Goal: Task Accomplishment & Management: Use online tool/utility

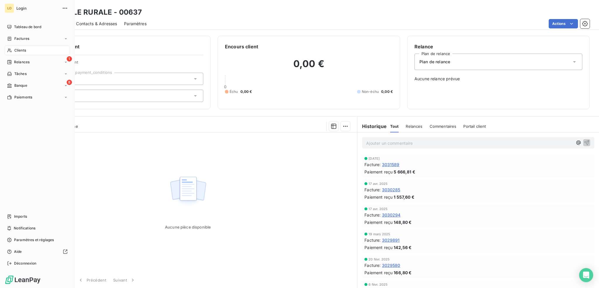
click at [21, 85] on span "Banque" at bounding box center [20, 85] width 13 height 5
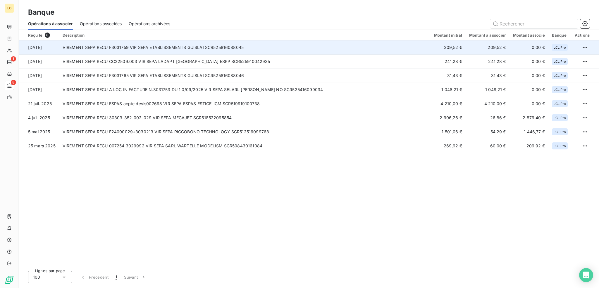
click at [353, 51] on td "VIREMENT SEPA RECU F3031759 VIR SEPA ETABLISSEMENTS GUISLAI SCR525816088045" at bounding box center [245, 47] width 372 height 14
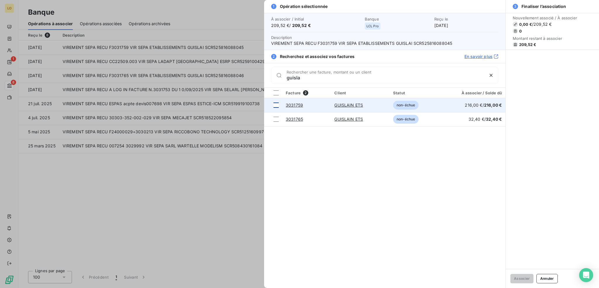
type input "guisla"
click at [276, 106] on div at bounding box center [276, 104] width 5 height 5
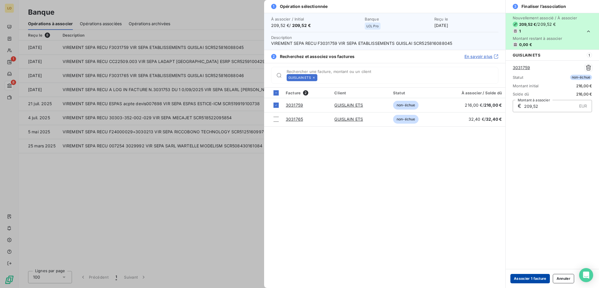
click at [539, 276] on button "Associer 1 facture" at bounding box center [530, 278] width 39 height 9
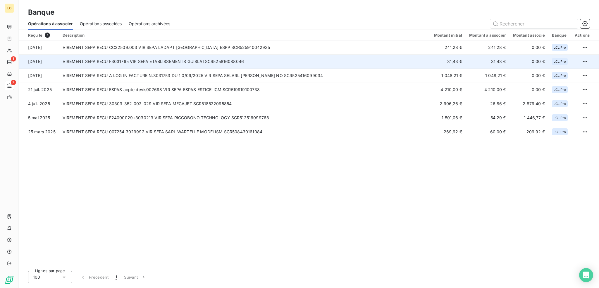
click at [355, 62] on td "VIREMENT SEPA RECU F3031765 VIR SEPA ETABLISSEMENTS GUISLAI SCR525816088046" at bounding box center [245, 61] width 372 height 14
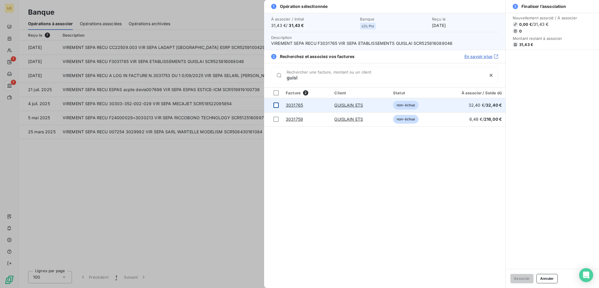
type input "guisl"
click at [278, 104] on div at bounding box center [276, 104] width 5 height 5
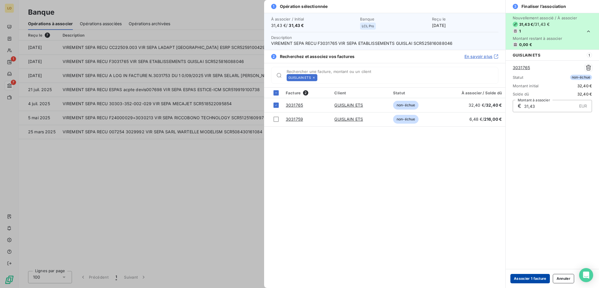
click at [537, 279] on button "Associer 1 facture" at bounding box center [530, 278] width 39 height 9
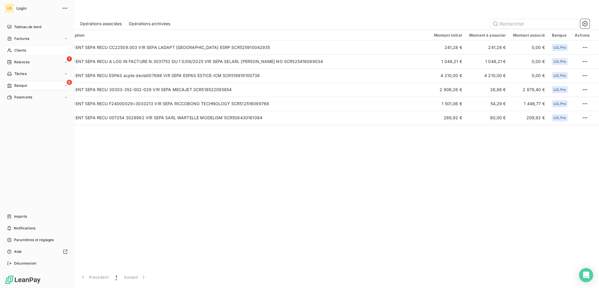
click at [25, 50] on span "Clients" at bounding box center [20, 50] width 12 height 5
click at [24, 48] on span "Clients" at bounding box center [20, 50] width 12 height 5
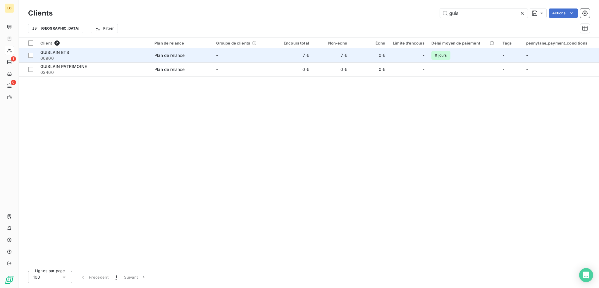
type input "guis"
click at [137, 56] on span "00900" at bounding box center [93, 58] width 107 height 6
click at [152, 60] on tr "GUISLAIN ETS 00900 Plan de relance - 7 € 7 € 0 € - 9 jours - -" at bounding box center [309, 55] width 580 height 14
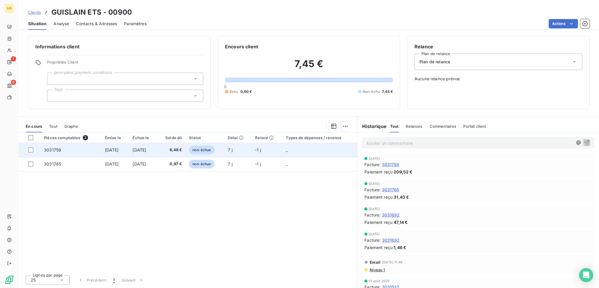
click at [209, 147] on span "non-échue" at bounding box center [201, 149] width 25 height 9
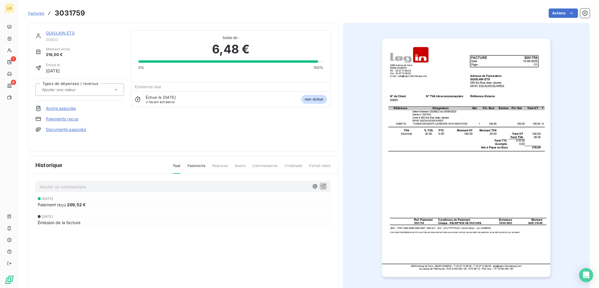
click at [69, 118] on link "Paiements reçus" at bounding box center [62, 119] width 32 height 6
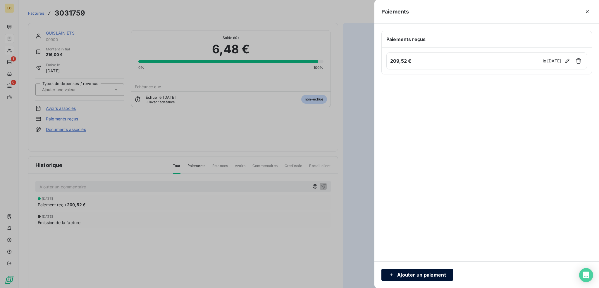
click at [424, 276] on button "Ajouter un paiement" at bounding box center [417, 274] width 72 height 12
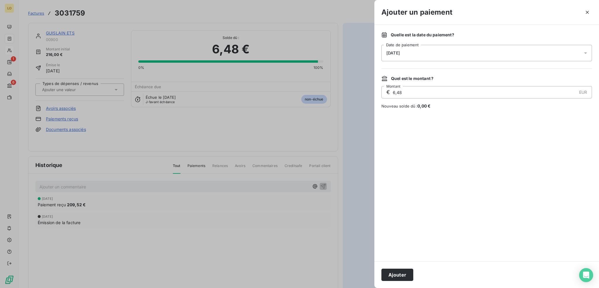
click at [423, 51] on div "17/09/2025" at bounding box center [486, 53] width 211 height 16
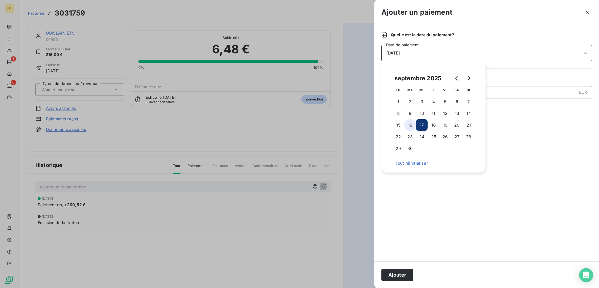
click at [411, 124] on button "16" at bounding box center [410, 125] width 12 height 12
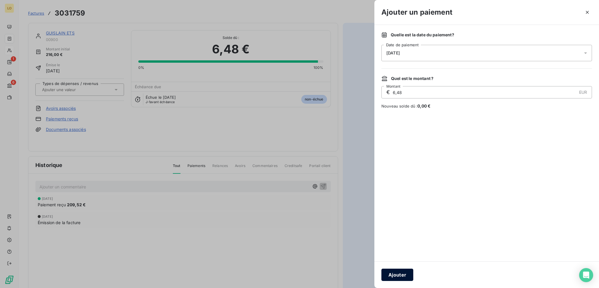
click at [400, 276] on button "Ajouter" at bounding box center [397, 274] width 32 height 12
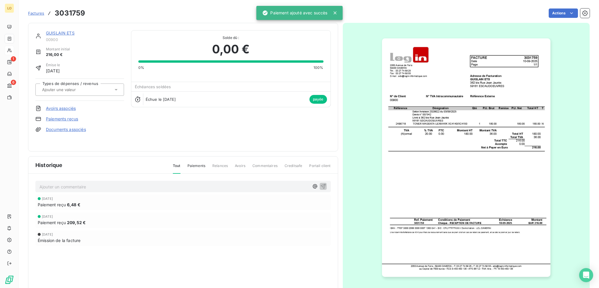
click at [54, 34] on link "GUISLAIN ETS" at bounding box center [60, 32] width 29 height 5
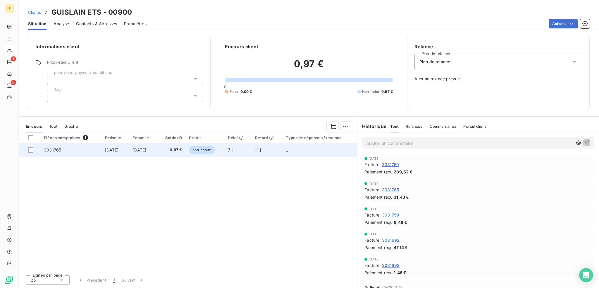
click at [209, 151] on span "non-échue" at bounding box center [201, 149] width 25 height 9
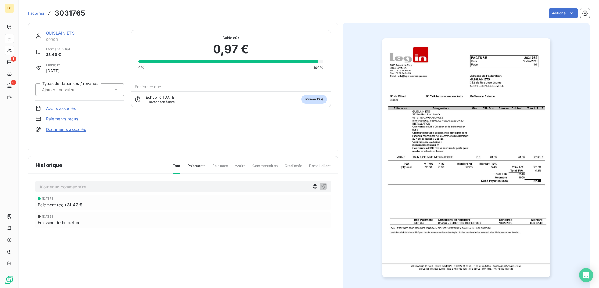
click at [56, 119] on link "Paiements reçus" at bounding box center [62, 119] width 32 height 6
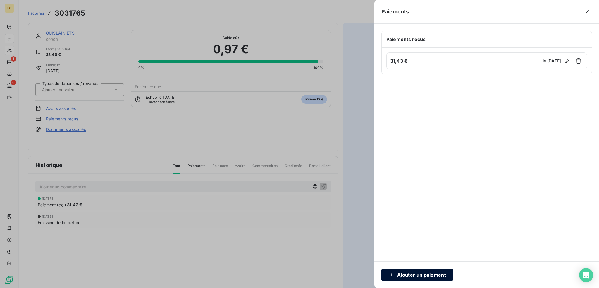
click at [428, 273] on button "Ajouter un paiement" at bounding box center [417, 274] width 72 height 12
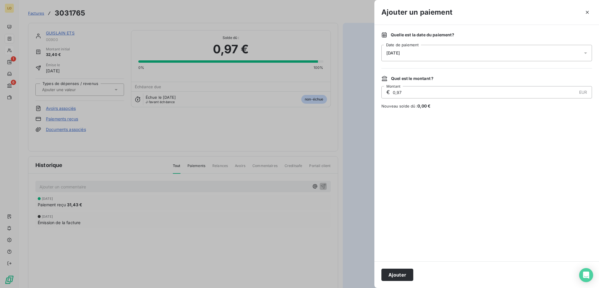
click at [419, 53] on div "17/09/2025" at bounding box center [486, 53] width 211 height 16
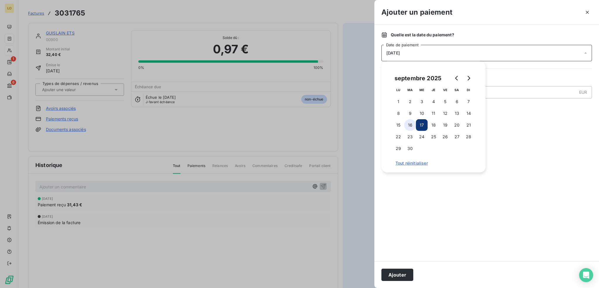
click at [411, 124] on button "16" at bounding box center [410, 125] width 12 height 12
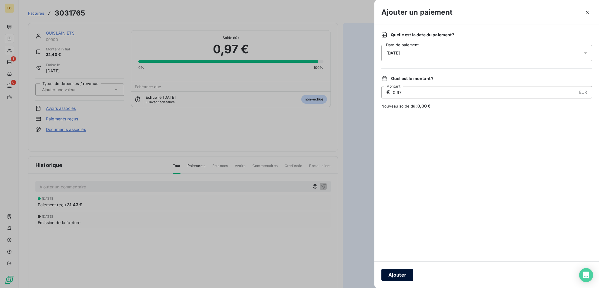
click at [401, 274] on button "Ajouter" at bounding box center [397, 274] width 32 height 12
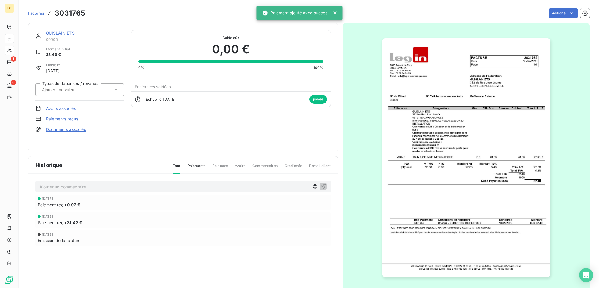
click at [63, 34] on link "GUISLAIN ETS" at bounding box center [60, 32] width 29 height 5
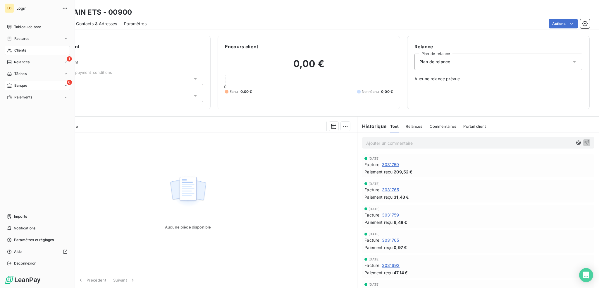
click at [20, 86] on span "Banque" at bounding box center [20, 85] width 13 height 5
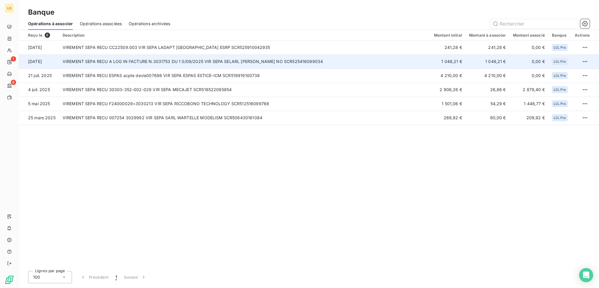
click at [185, 63] on td "VIREMENT SEPA RECU A LOG IN FACTURE N.3031753 DU 1 0/09/2025 VIR SEPA SELARL [P…" at bounding box center [245, 61] width 372 height 14
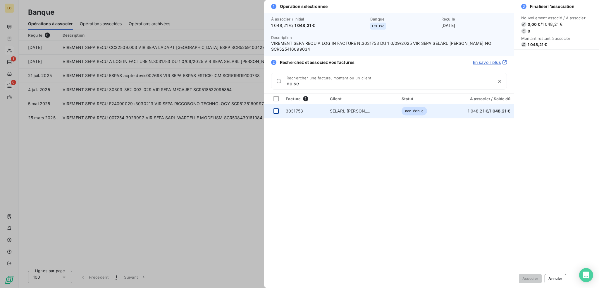
type input "noise"
click at [277, 109] on div at bounding box center [276, 110] width 5 height 5
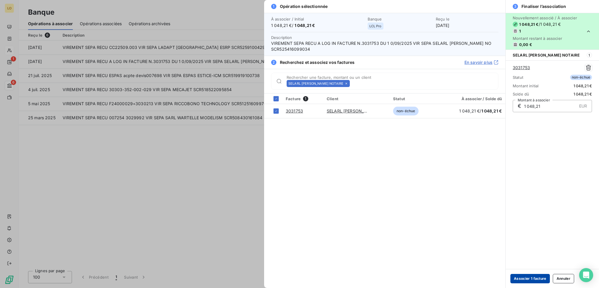
click at [535, 278] on button "Associer 1 facture" at bounding box center [530, 278] width 39 height 9
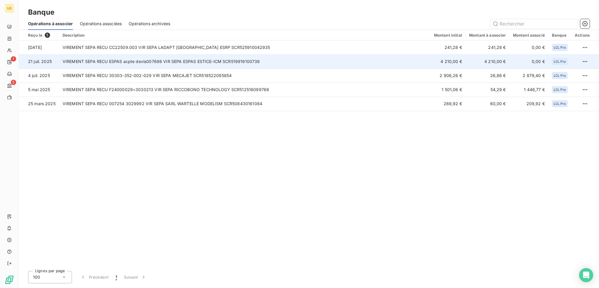
click at [244, 63] on td "VIREMENT SEPA RECU ESPAS acpte devis007698 VIR SEPA ESPAS ESTICE-ICM SCR5199191…" at bounding box center [245, 61] width 372 height 14
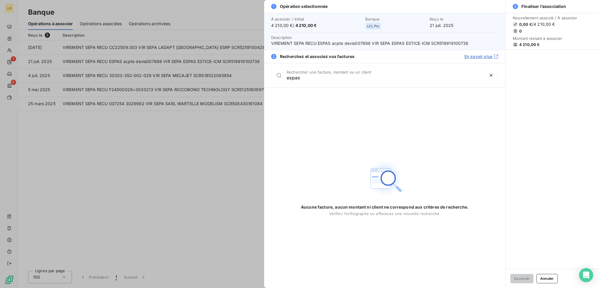
type input "espas"
click at [553, 280] on button "Annuler" at bounding box center [547, 278] width 21 height 9
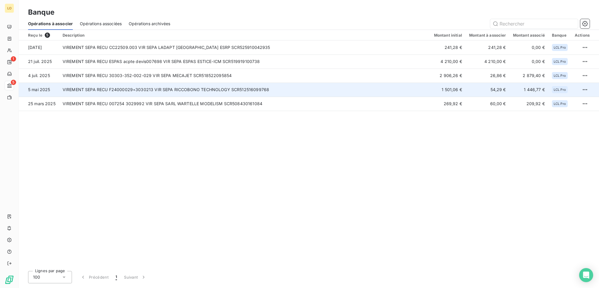
click at [279, 85] on td "VIREMENT SEPA RECU F24000029+3030213 VIR SEPA RICCOBONO TECHNOLOGY SCR512516099…" at bounding box center [245, 89] width 372 height 14
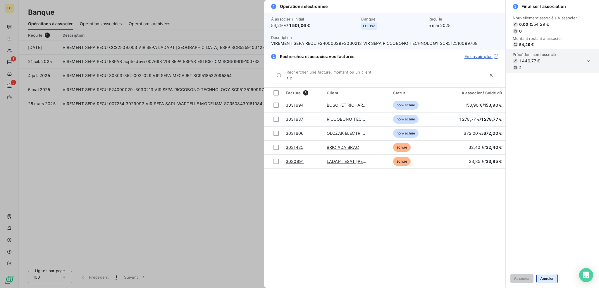
type input "ric"
click at [545, 276] on button "Annuler" at bounding box center [547, 278] width 21 height 9
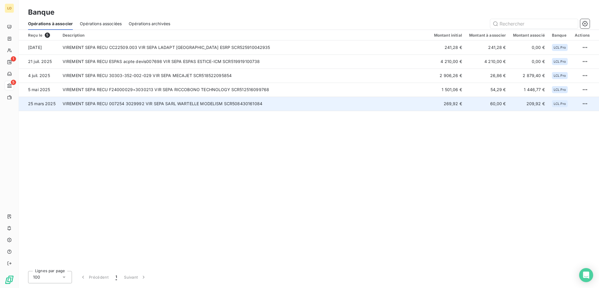
click at [320, 104] on td "VIREMENT SEPA RECU 007254 3029992 VIR SEPA SARL WARTELLE MODELISM SCR5084301610…" at bounding box center [245, 104] width 372 height 14
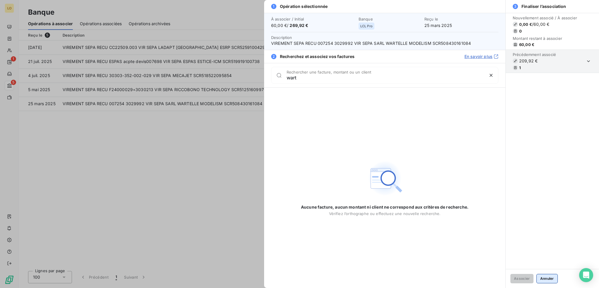
type input "wart"
click at [547, 281] on button "Annuler" at bounding box center [547, 278] width 21 height 9
